Goal: Task Accomplishment & Management: Use online tool/utility

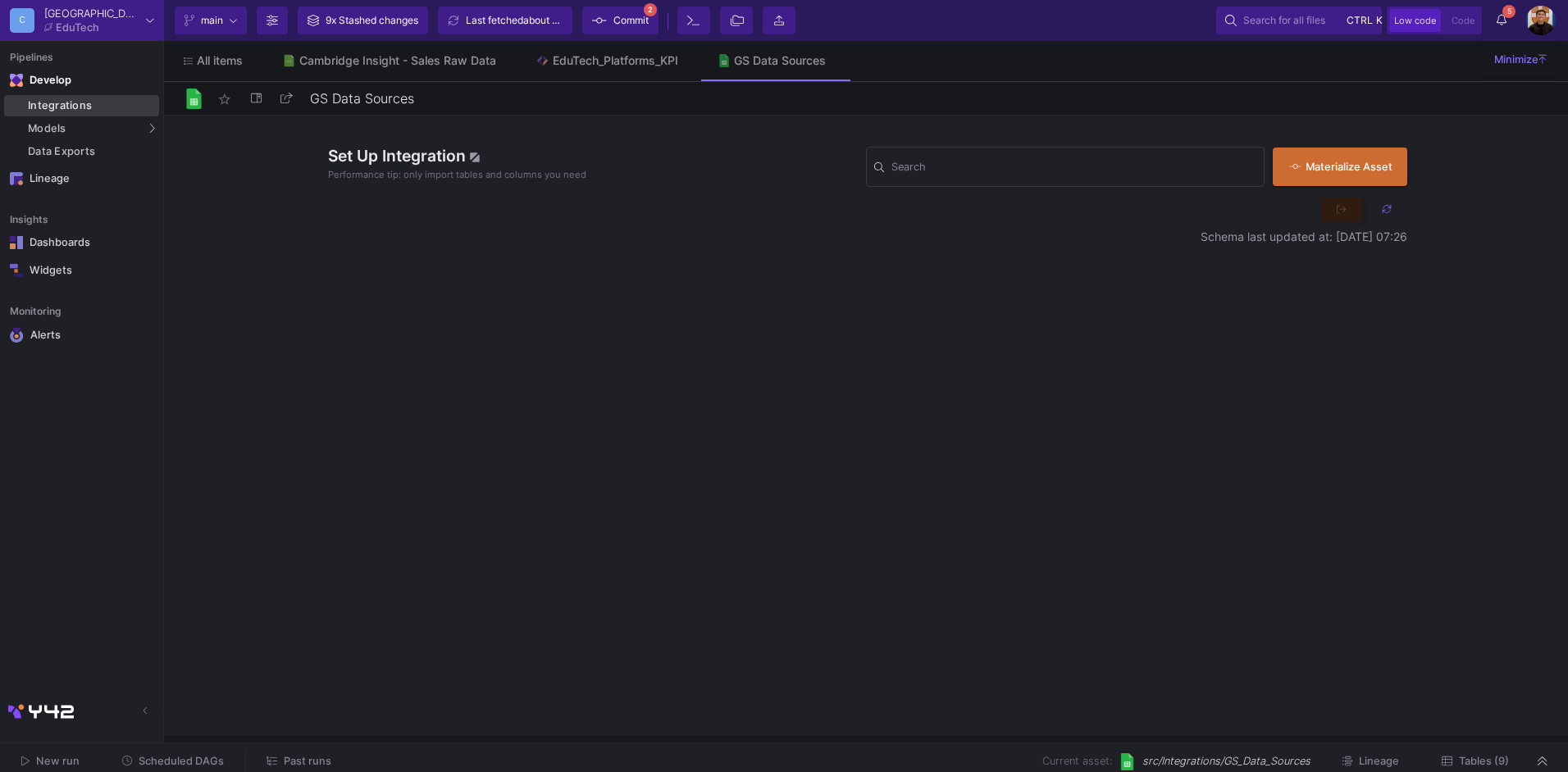
click at [68, 109] on div "Integrations" at bounding box center [91, 105] width 127 height 13
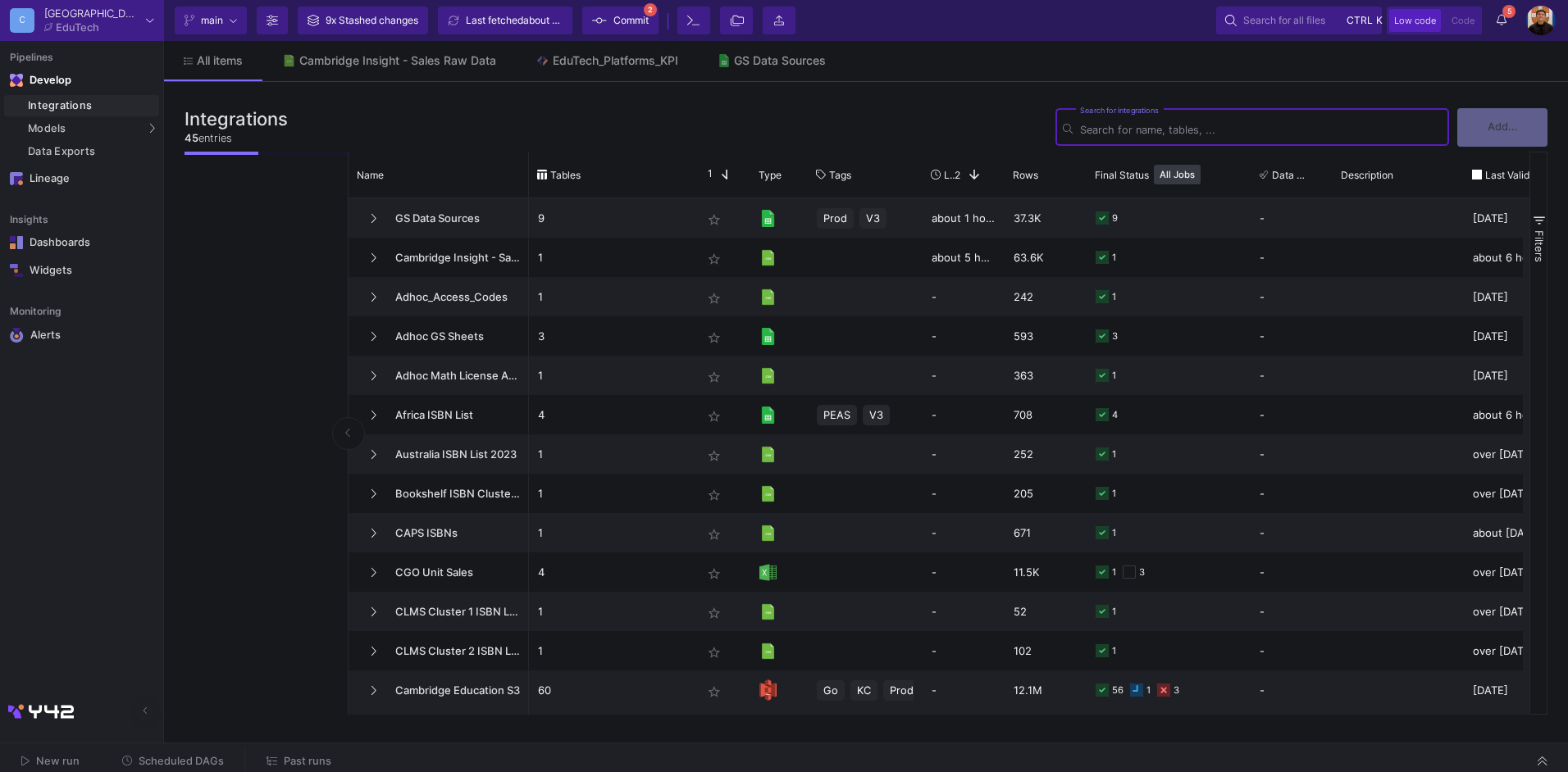
click at [642, 18] on span "Commit" at bounding box center [631, 20] width 35 height 25
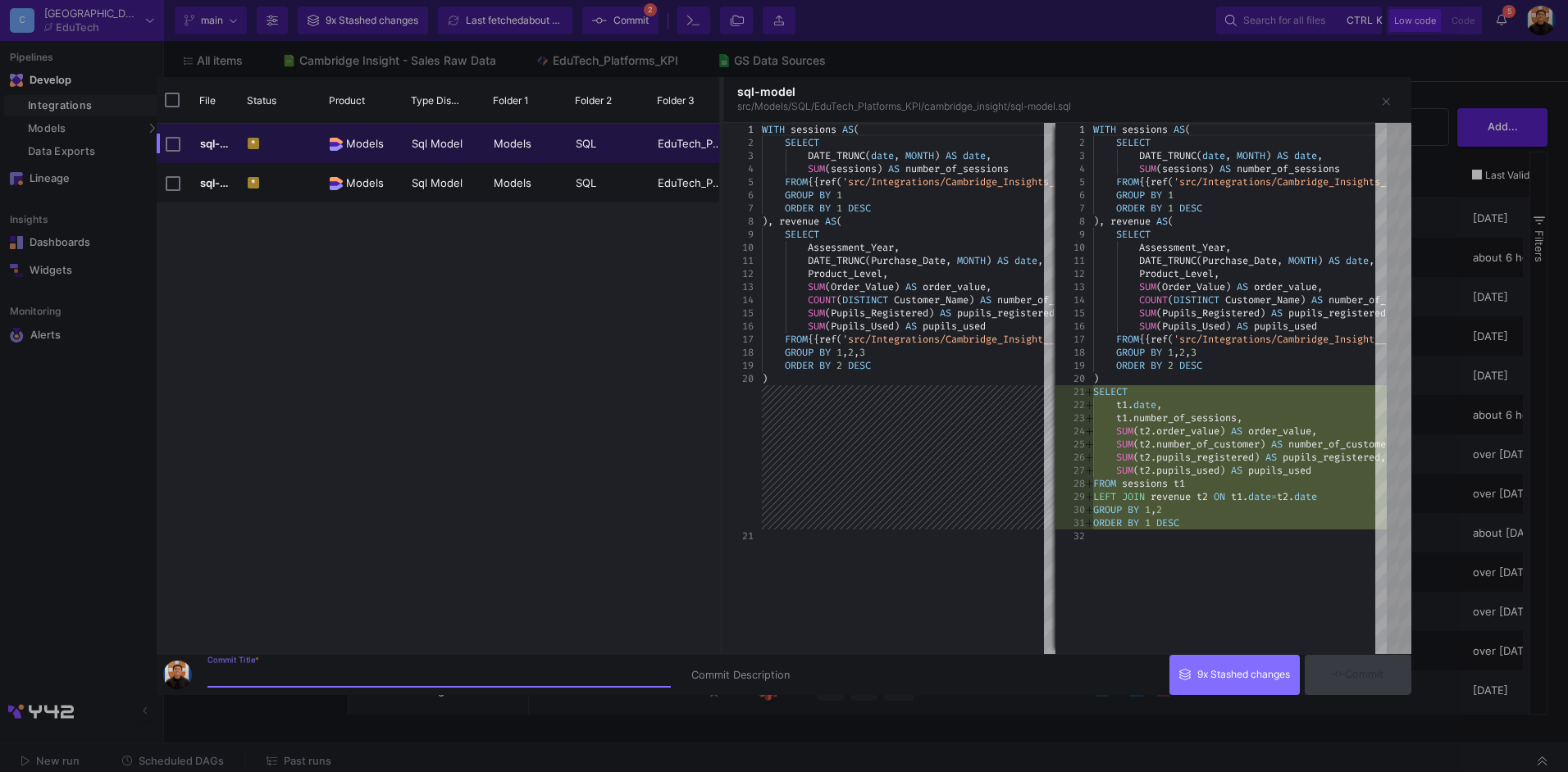
click at [108, 497] on div at bounding box center [784, 386] width 1568 height 772
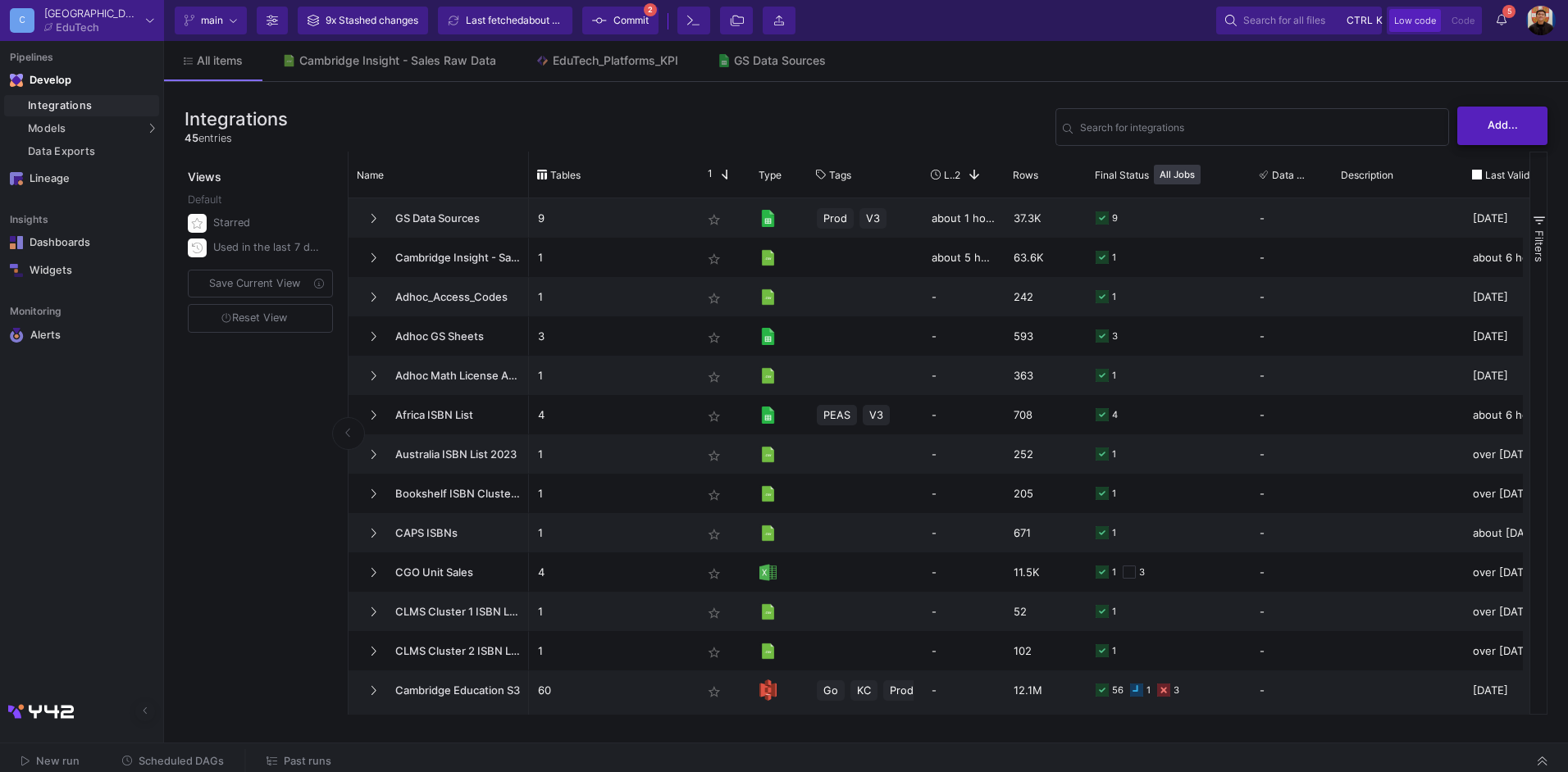
click at [1495, 126] on span "Add..." at bounding box center [1503, 125] width 31 height 12
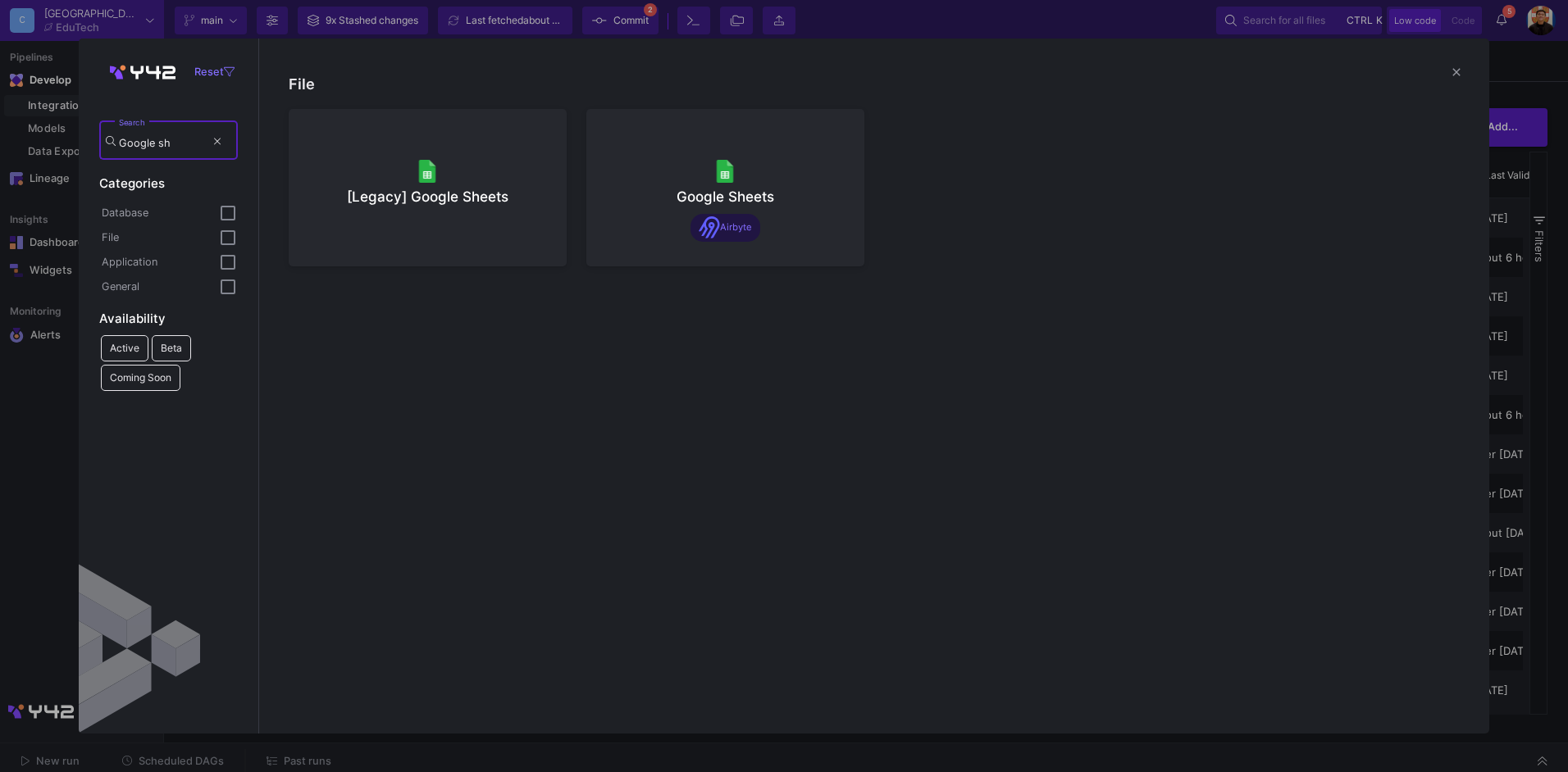
type input "Google sh"
click at [481, 179] on div at bounding box center [428, 170] width 252 height 25
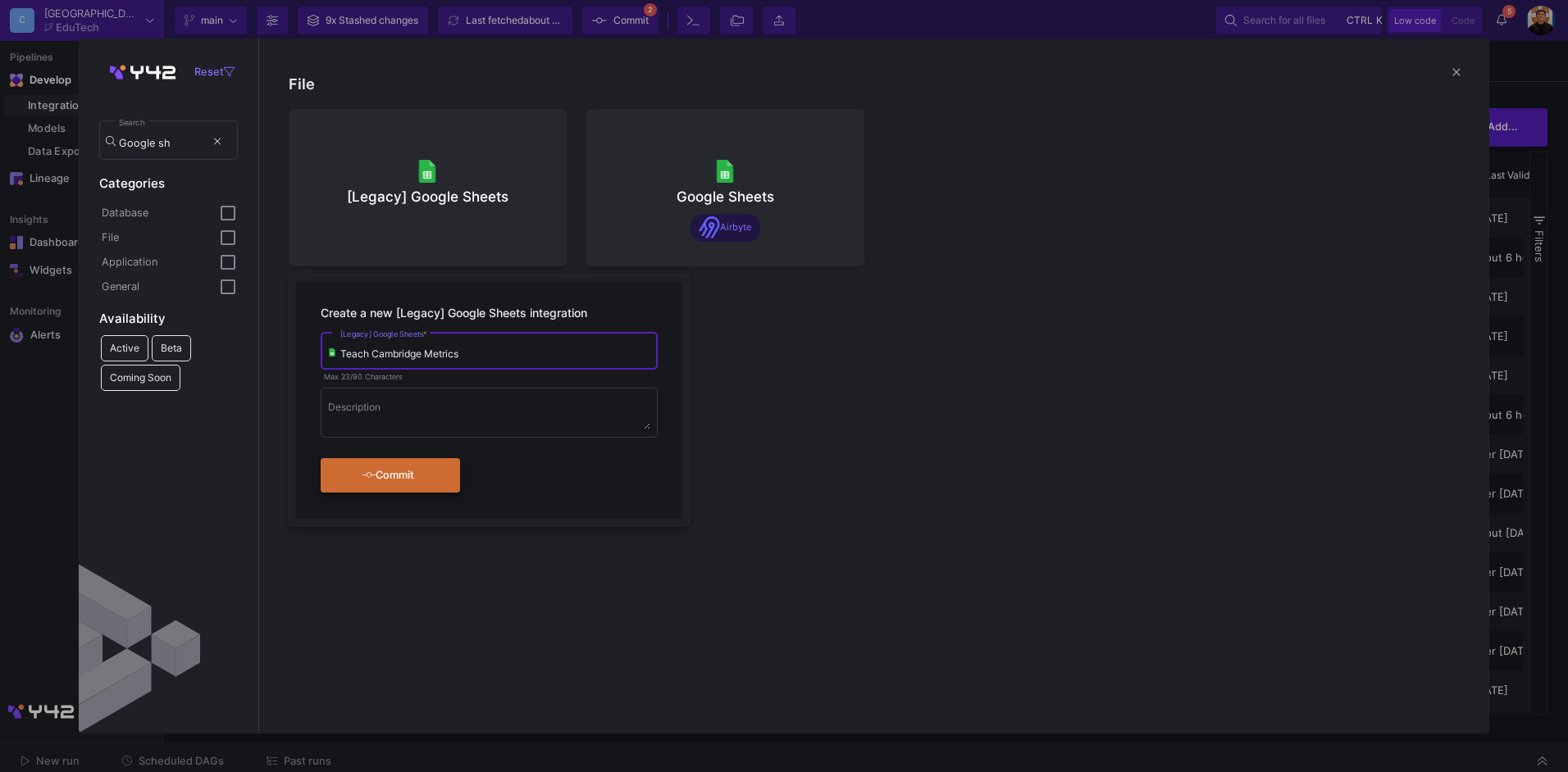
type input "Teach Cambridge Metrics"
click at [401, 469] on div "Commit" at bounding box center [388, 475] width 95 height 30
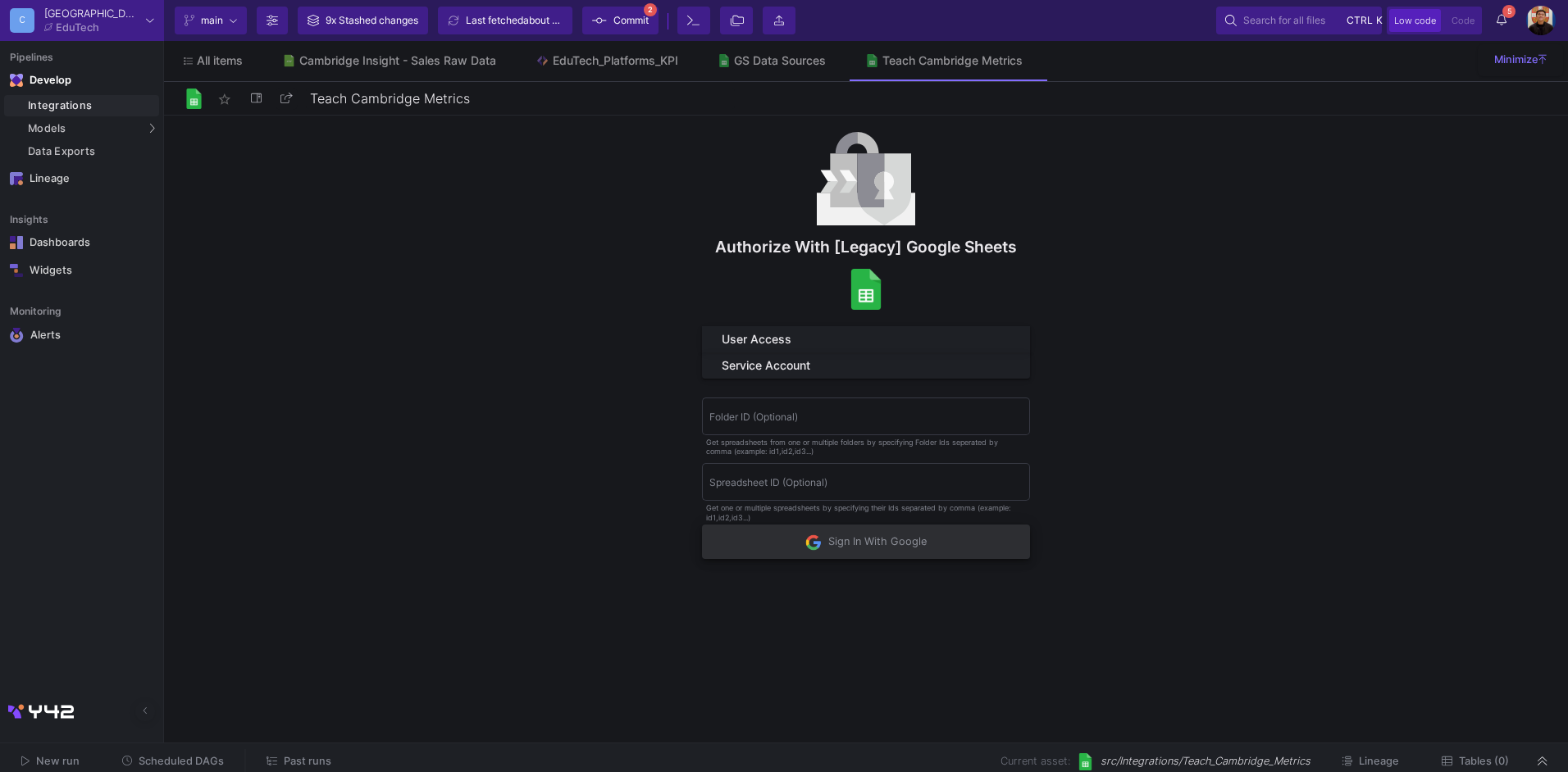
click at [875, 543] on span "Sign In With Google" at bounding box center [866, 542] width 121 height 12
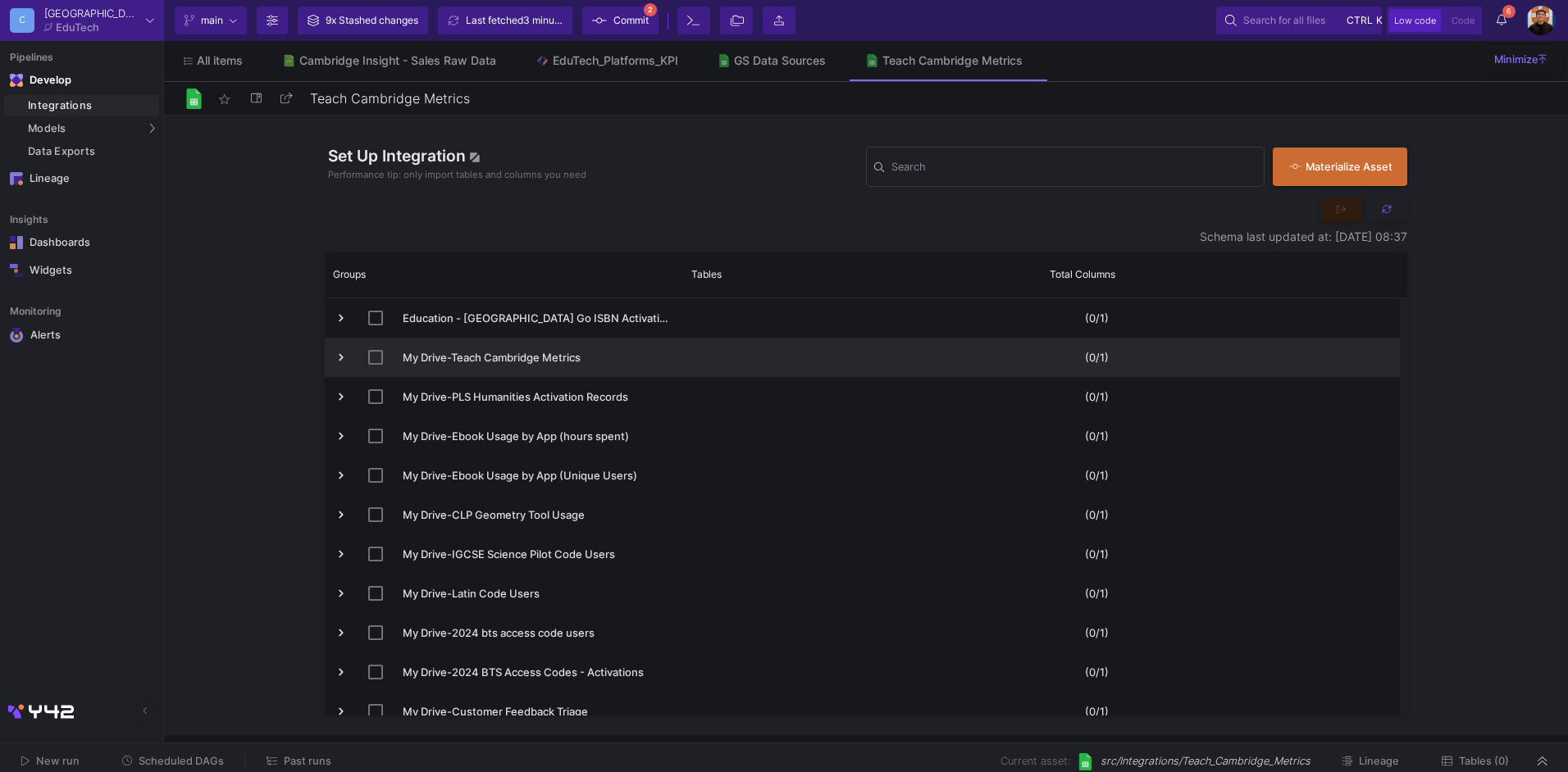
click at [370, 361] on input "Press Space to toggle row selection (unchecked)" at bounding box center [375, 357] width 15 height 15
checkbox input "true"
click at [634, 23] on span "Commit" at bounding box center [631, 20] width 35 height 25
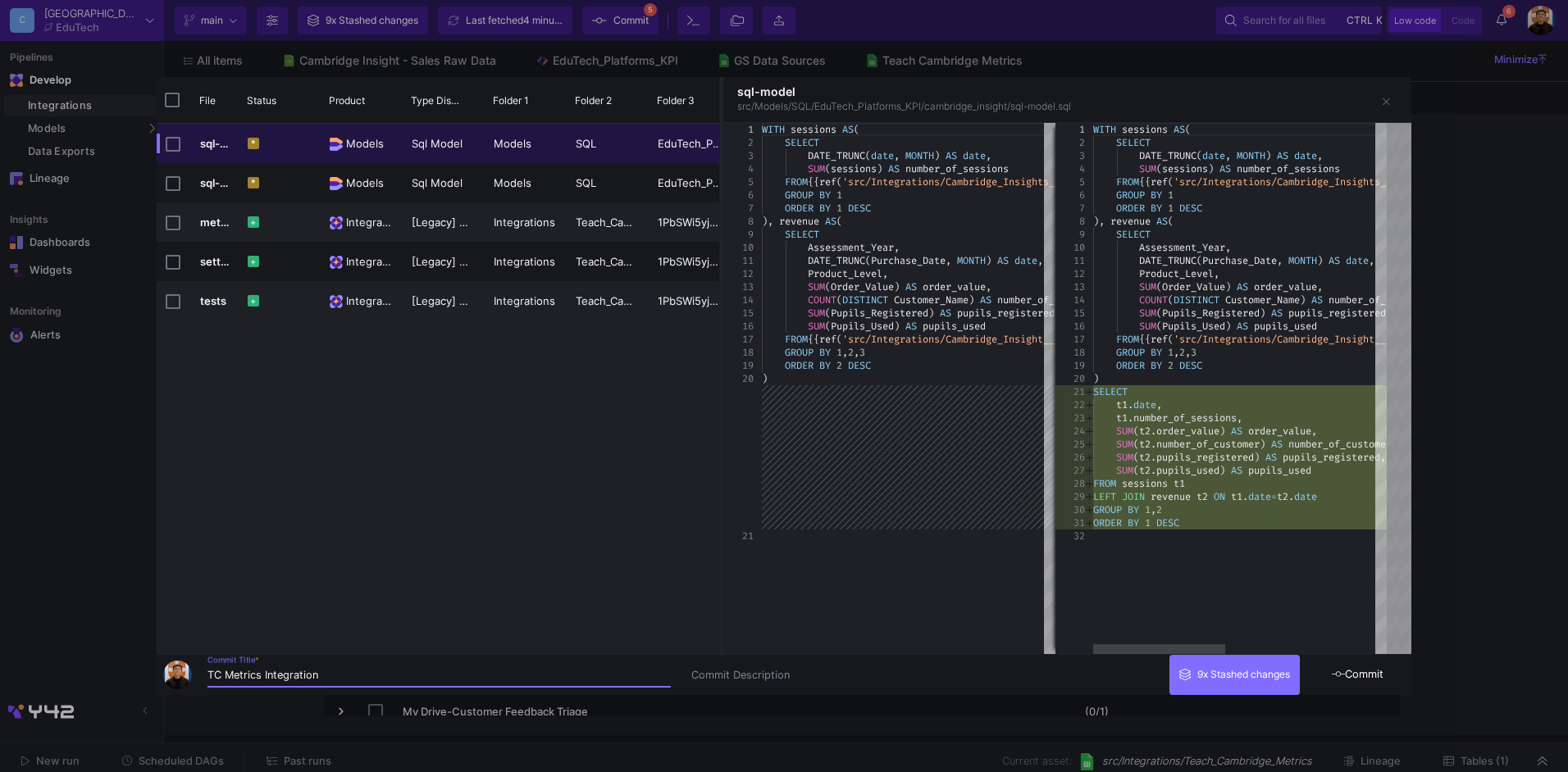
click at [1373, 653] on div at bounding box center [1234, 649] width 283 height 10
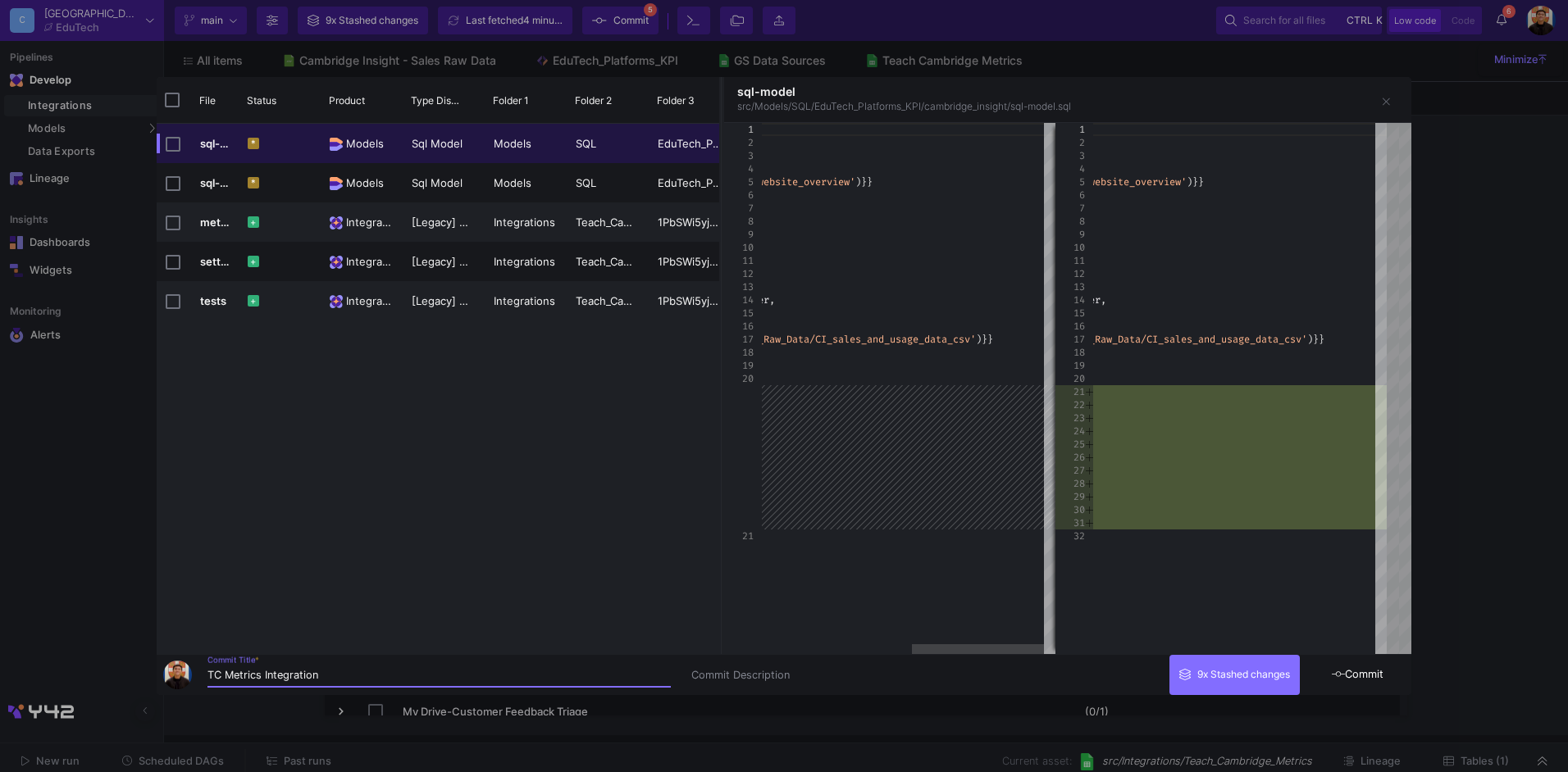
type input "TC Metrics Integration"
click at [1382, 689] on button "Commit" at bounding box center [1358, 675] width 107 height 40
